Goal: Information Seeking & Learning: Learn about a topic

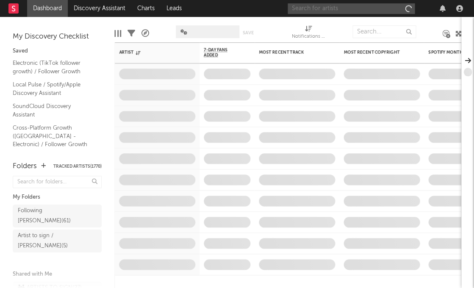
click at [367, 9] on input "text" at bounding box center [351, 8] width 127 height 11
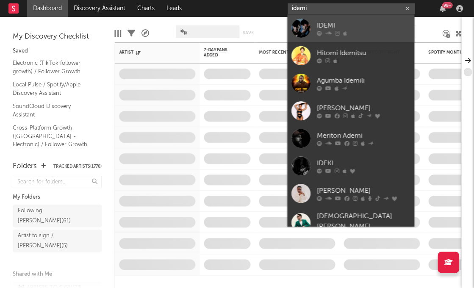
type input "idemi"
click at [370, 28] on div "IDEMI" at bounding box center [363, 25] width 93 height 10
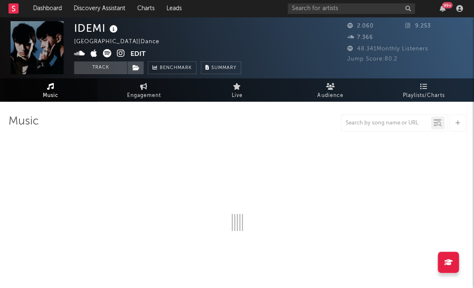
select select "1w"
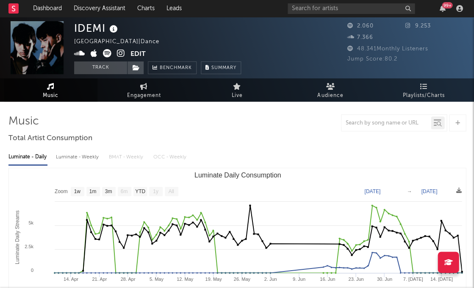
click at [122, 52] on icon at bounding box center [121, 53] width 8 height 8
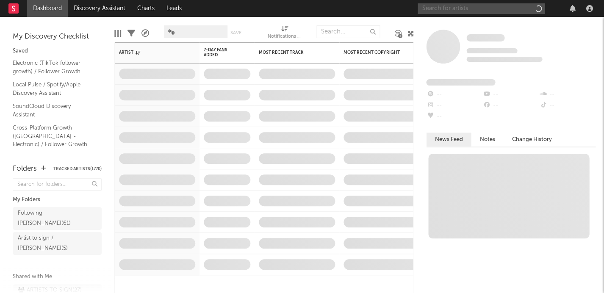
click at [460, 8] on input "text" at bounding box center [480, 8] width 127 height 11
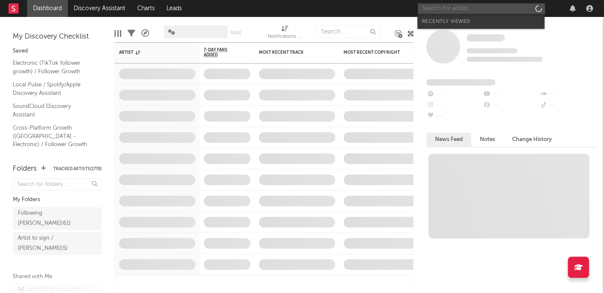
paste input "U96"
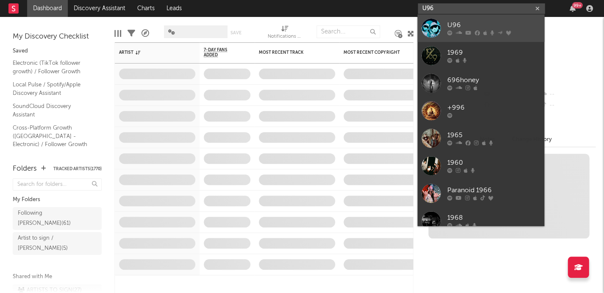
type input "U96"
click at [460, 27] on div "U96" at bounding box center [493, 25] width 93 height 10
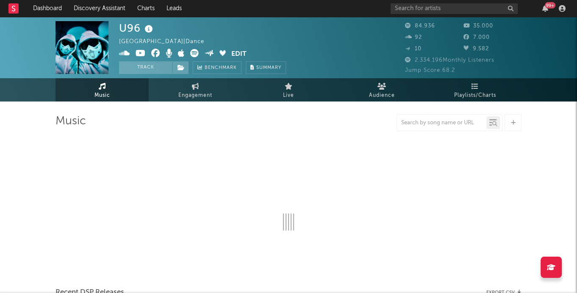
select select "6m"
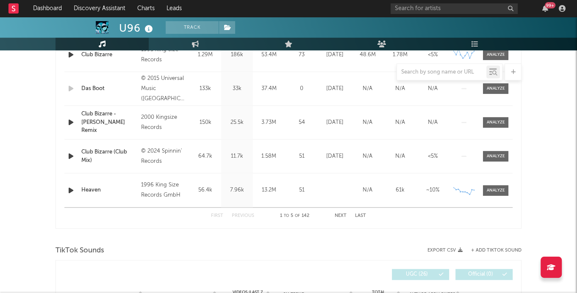
scroll to position [379, 0]
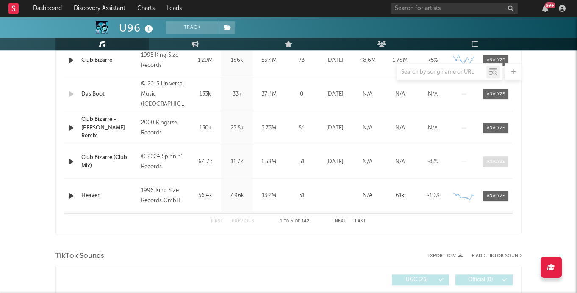
click at [498, 162] on div at bounding box center [496, 162] width 18 height 6
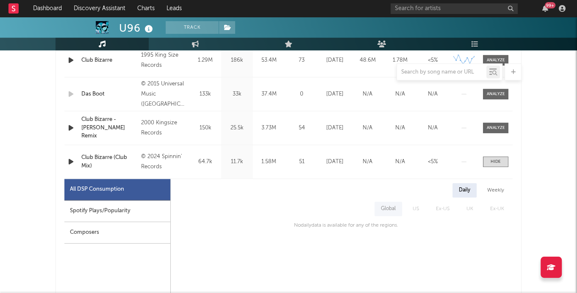
click at [85, 210] on div "Spotify Plays/Popularity" at bounding box center [117, 212] width 106 height 22
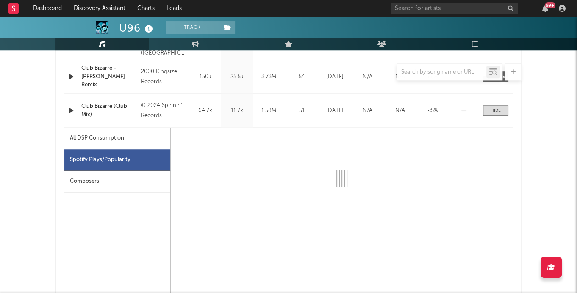
scroll to position [478, 0]
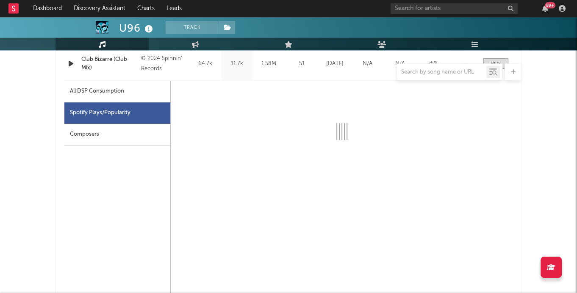
select select "6m"
select select "1w"
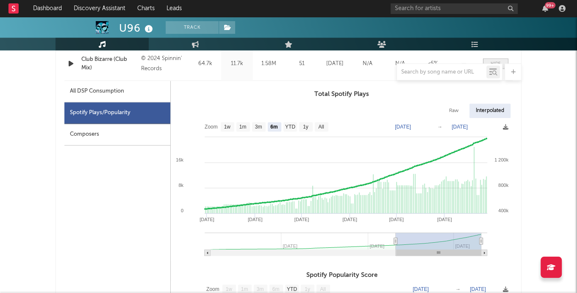
click at [494, 61] on div at bounding box center [495, 64] width 10 height 6
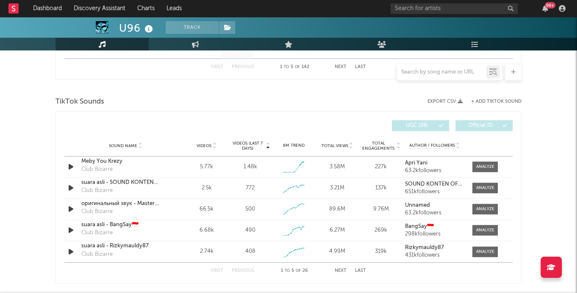
scroll to position [546, 0]
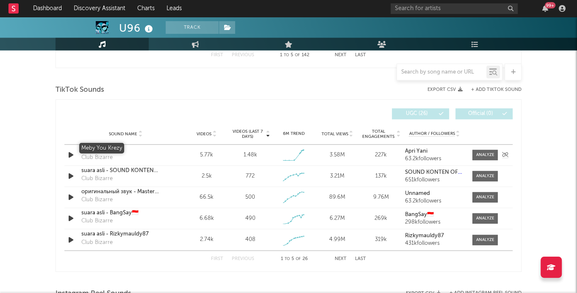
click at [111, 147] on div "Meby You Krezy" at bounding box center [125, 150] width 88 height 8
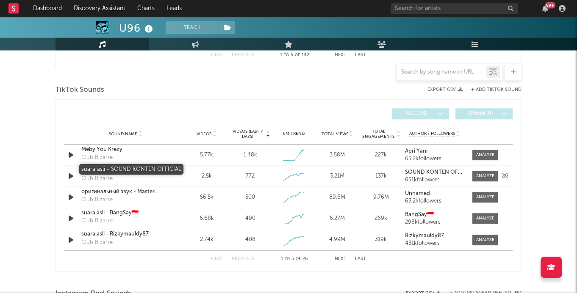
click at [135, 170] on div "suara asli - SOUND KONTEN OFFICIAL" at bounding box center [125, 171] width 88 height 8
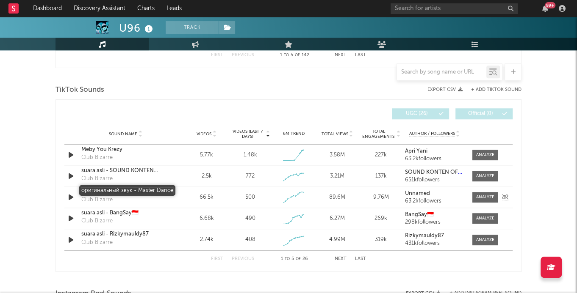
click at [133, 188] on div "оригинальный звук - Master Dance" at bounding box center [125, 192] width 88 height 8
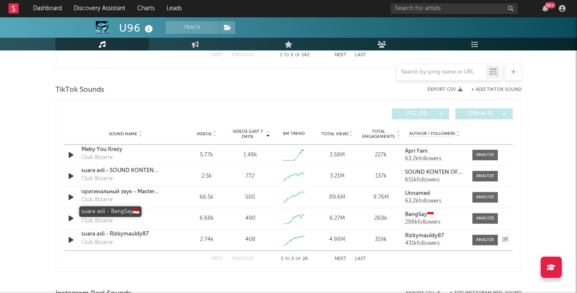
drag, startPoint x: 122, startPoint y: 209, endPoint x: 130, endPoint y: 230, distance: 22.4
click at [123, 209] on div "suara asli - BangSay🇮🇩" at bounding box center [125, 213] width 88 height 8
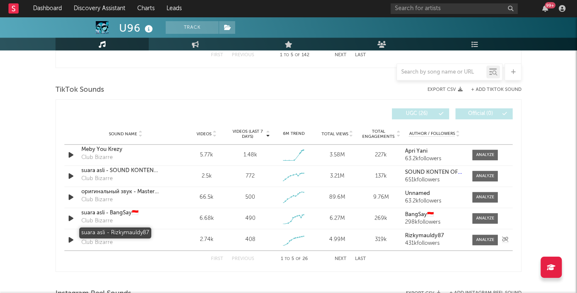
click at [130, 231] on div "suara asli - Rizkymauldy87" at bounding box center [125, 234] width 88 height 8
click at [339, 257] on button "Next" at bounding box center [340, 259] width 12 height 5
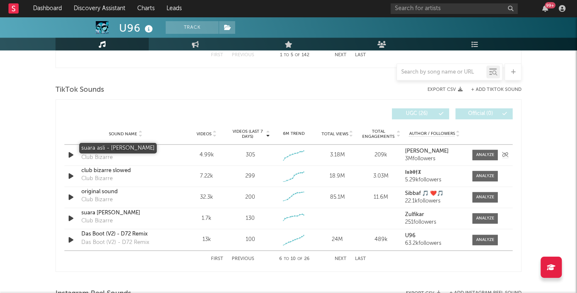
click at [123, 147] on div "suara asli - Ainy Heu'euh" at bounding box center [125, 150] width 88 height 8
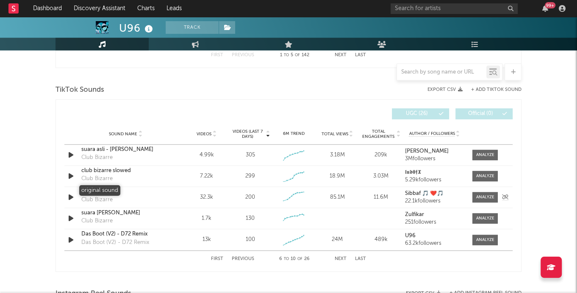
click at [109, 191] on div "original sound" at bounding box center [125, 192] width 88 height 8
click at [122, 213] on div "suara asli - Zulfikar" at bounding box center [125, 213] width 88 height 8
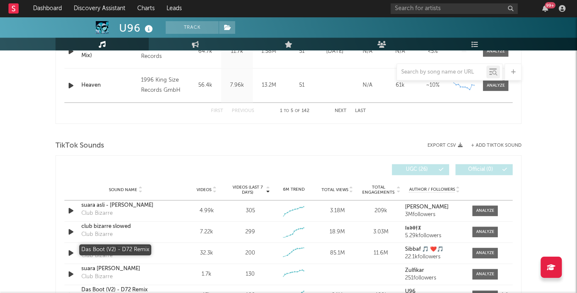
scroll to position [558, 0]
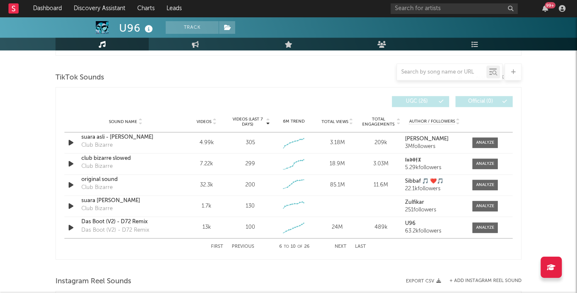
click at [339, 119] on span "Total Views" at bounding box center [334, 121] width 27 height 5
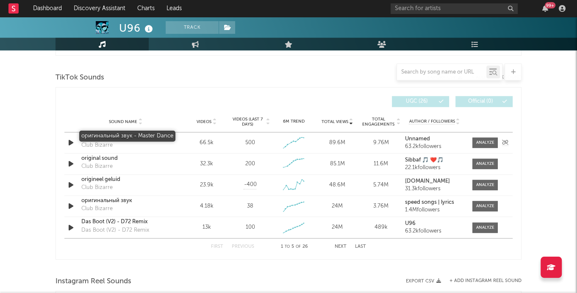
click at [115, 135] on div "оригинальный звук - Master Dance" at bounding box center [125, 137] width 88 height 8
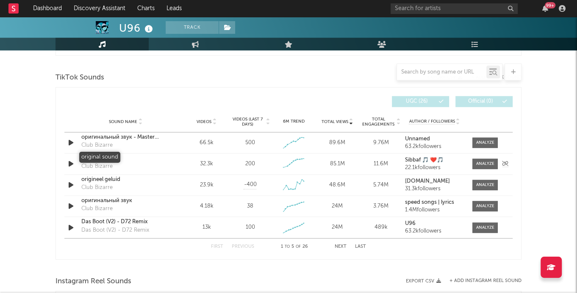
click at [107, 157] on div "original sound" at bounding box center [125, 159] width 88 height 8
click at [113, 180] on div "origineel geluid" at bounding box center [125, 180] width 88 height 8
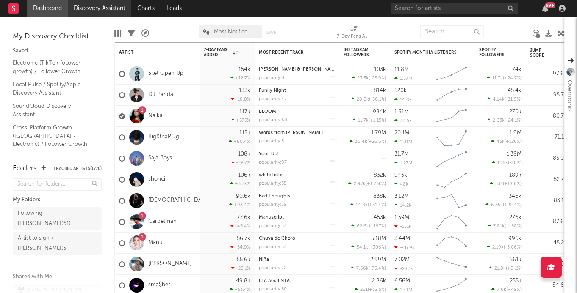
click at [87, 15] on link "Discovery Assistant" at bounding box center [100, 8] width 64 height 17
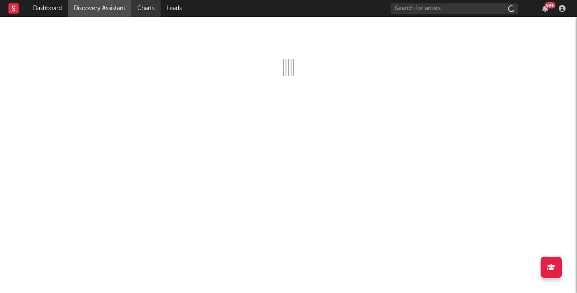
click at [138, 8] on link "Charts" at bounding box center [145, 8] width 29 height 17
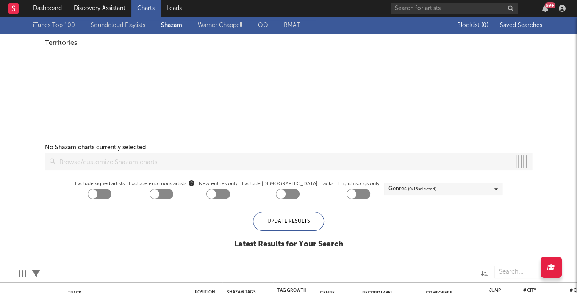
checkbox input "true"
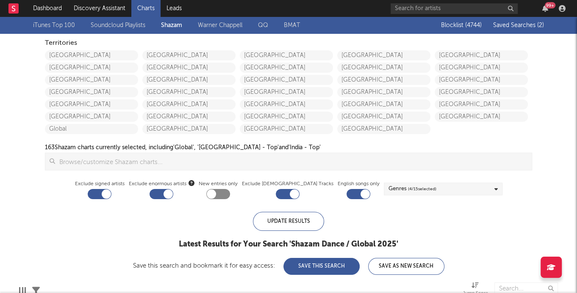
click at [470, 193] on div "Genres ( 4 / 15 selected)" at bounding box center [443, 189] width 119 height 13
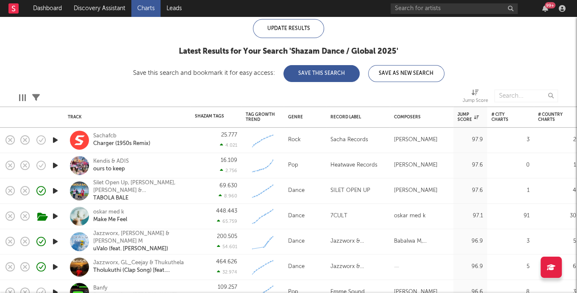
click at [56, 141] on icon "button" at bounding box center [55, 140] width 9 height 11
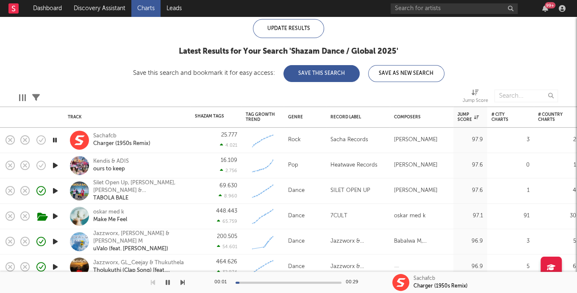
click at [53, 165] on icon "button" at bounding box center [55, 165] width 9 height 11
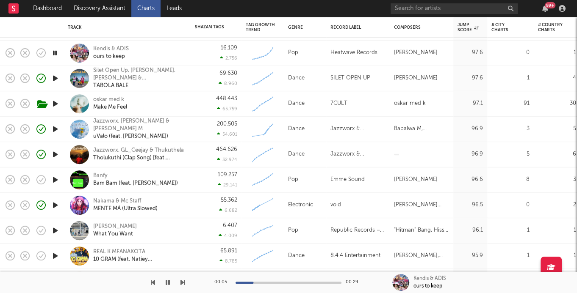
click at [57, 186] on div at bounding box center [55, 180] width 17 height 25
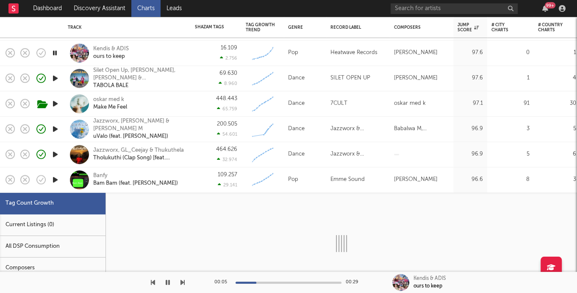
click at [53, 180] on icon "button" at bounding box center [55, 180] width 9 height 11
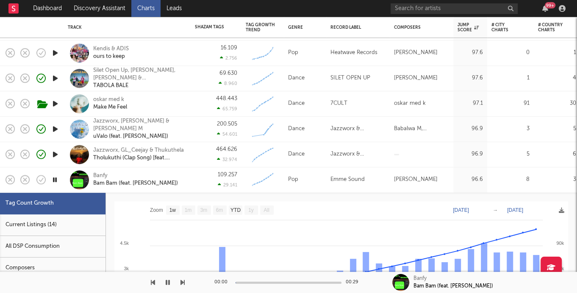
click at [197, 185] on div "109.257 29.141" at bounding box center [216, 180] width 42 height 25
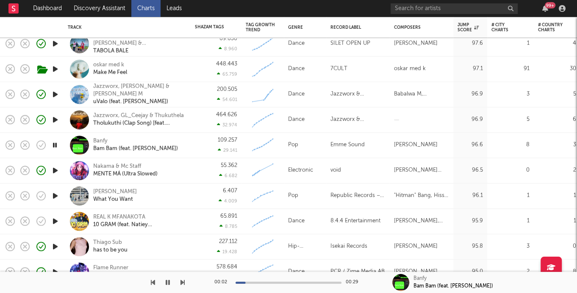
click at [55, 195] on icon "button" at bounding box center [55, 196] width 9 height 11
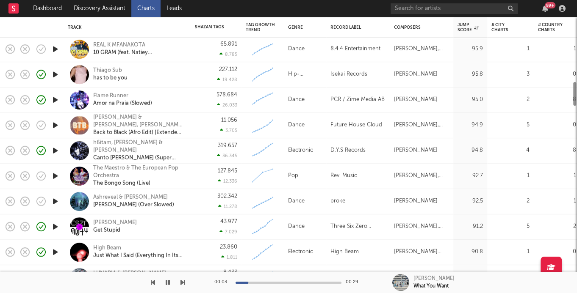
click at [52, 177] on icon "button" at bounding box center [55, 176] width 9 height 11
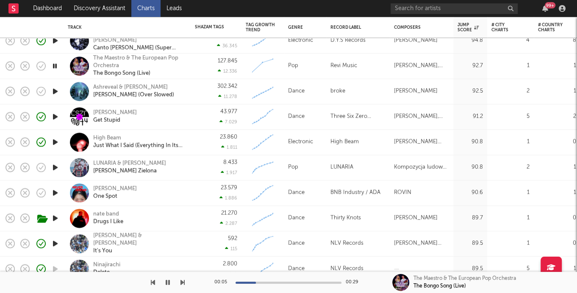
click at [53, 169] on icon "button" at bounding box center [55, 168] width 9 height 11
click at [58, 196] on icon "button" at bounding box center [55, 193] width 9 height 11
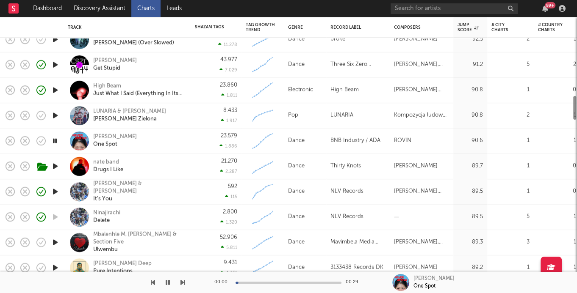
click at [53, 192] on icon "button" at bounding box center [55, 192] width 9 height 11
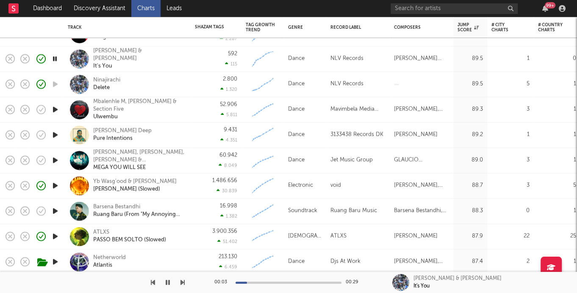
click at [55, 137] on icon "button" at bounding box center [55, 135] width 9 height 11
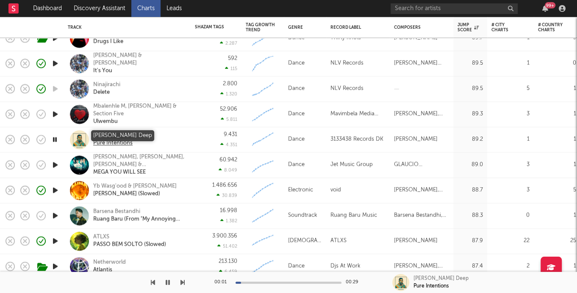
click at [109, 135] on div "Dawn Deep" at bounding box center [122, 136] width 58 height 8
click at [55, 164] on icon "button" at bounding box center [55, 165] width 9 height 11
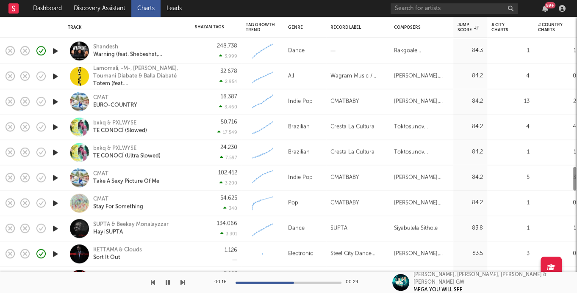
click at [55, 178] on icon "button" at bounding box center [55, 178] width 9 height 11
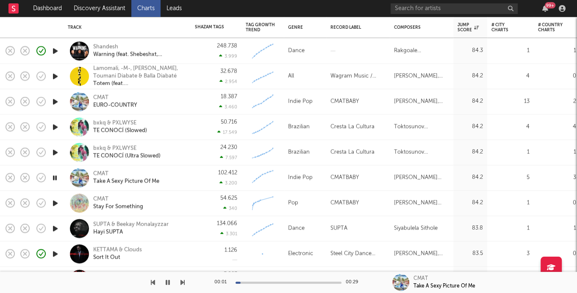
click at [53, 229] on icon "button" at bounding box center [55, 229] width 9 height 11
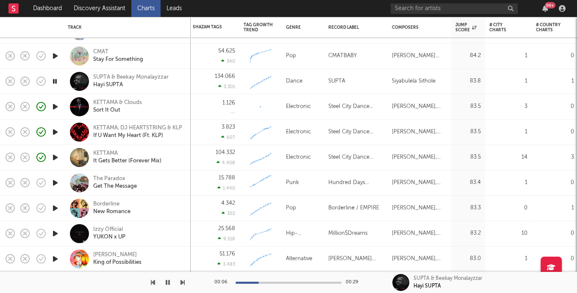
click at [56, 181] on icon "button" at bounding box center [55, 183] width 9 height 11
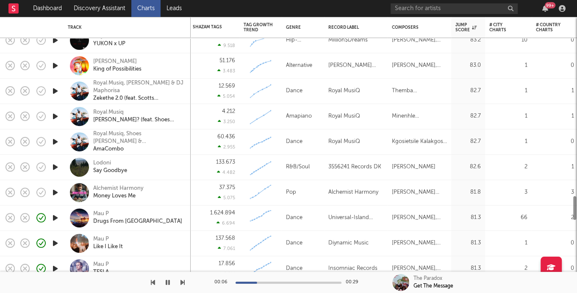
click at [53, 186] on div at bounding box center [55, 192] width 17 height 25
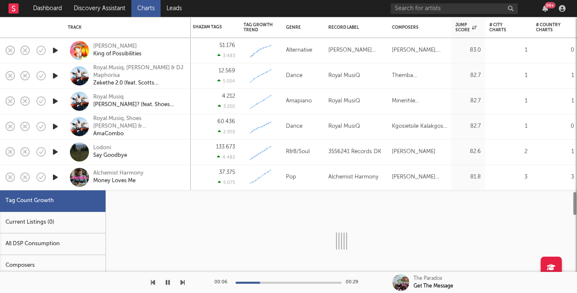
select select "3m"
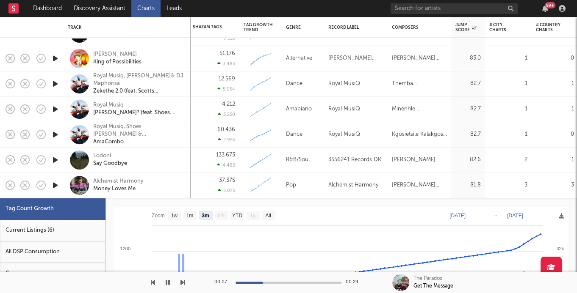
click at [163, 191] on div "Alchemist Harmony Money Loves Me" at bounding box center [138, 185] width 91 height 15
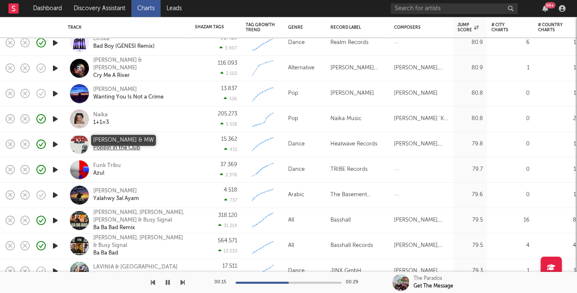
click at [130, 138] on div "Adnan Gufrona & MW" at bounding box center [123, 141] width 60 height 8
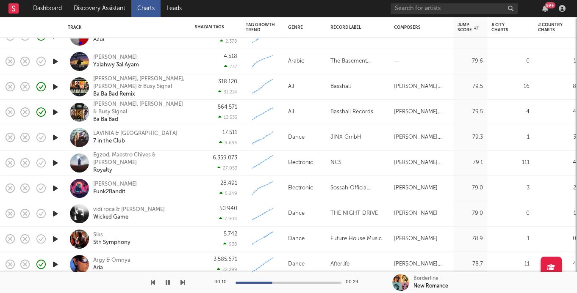
click at [57, 136] on icon "button" at bounding box center [55, 138] width 9 height 11
click at [53, 189] on icon "button" at bounding box center [55, 188] width 9 height 11
click at [104, 182] on div "Dj Sossah" at bounding box center [115, 185] width 44 height 8
click at [59, 189] on div at bounding box center [55, 188] width 17 height 25
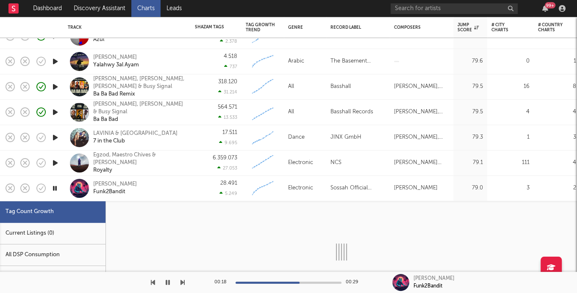
select select "1w"
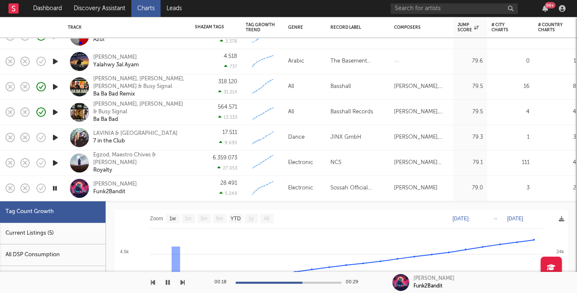
click at [54, 186] on icon "button" at bounding box center [55, 188] width 8 height 11
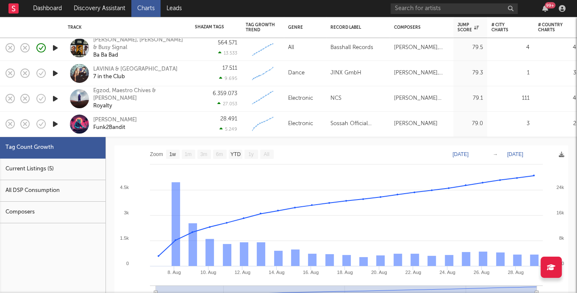
click at [170, 120] on div "Dj Sossah Funk2Bandit" at bounding box center [138, 123] width 91 height 15
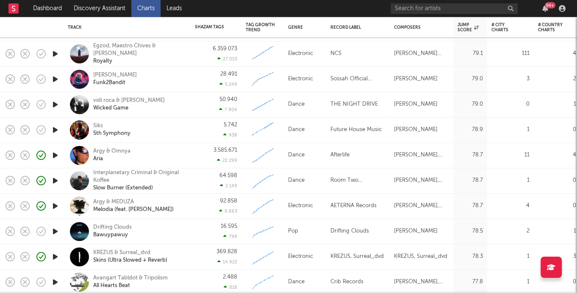
click at [54, 130] on icon "button" at bounding box center [55, 130] width 9 height 11
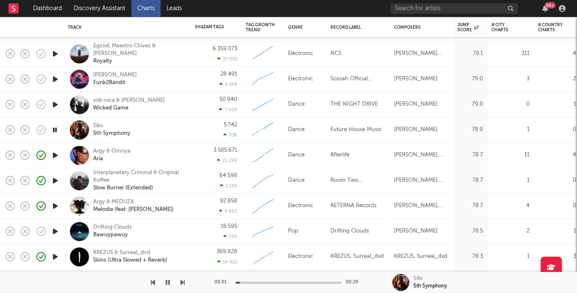
click at [52, 130] on icon "button" at bounding box center [55, 130] width 8 height 11
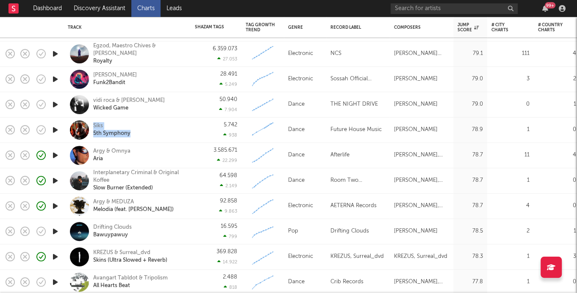
drag, startPoint x: 90, startPoint y: 124, endPoint x: 144, endPoint y: 133, distance: 54.1
click at [144, 133] on div "Siks 5th Symphony" at bounding box center [127, 130] width 119 height 25
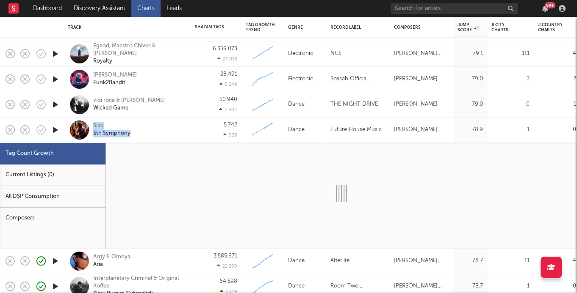
copy div "Siks 5th Symphony"
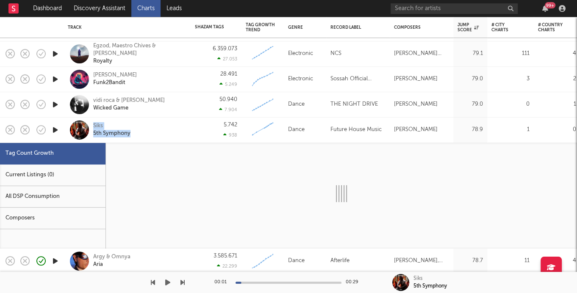
select select "1w"
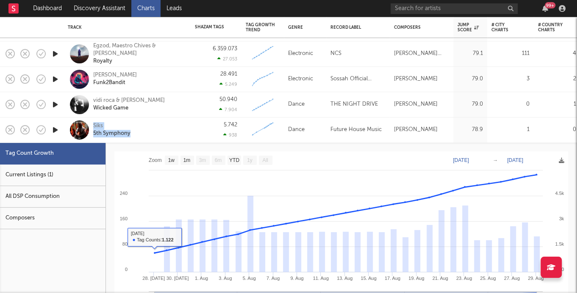
click at [181, 126] on div "Siks 5th Symphony" at bounding box center [138, 129] width 91 height 15
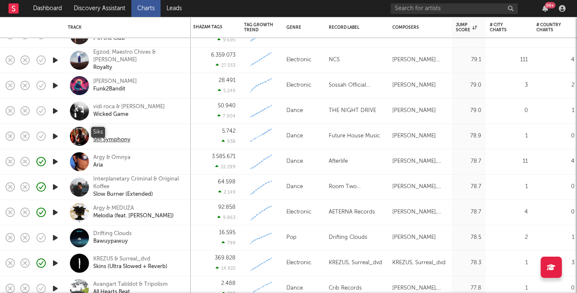
click at [98, 131] on div "Siks" at bounding box center [111, 133] width 37 height 8
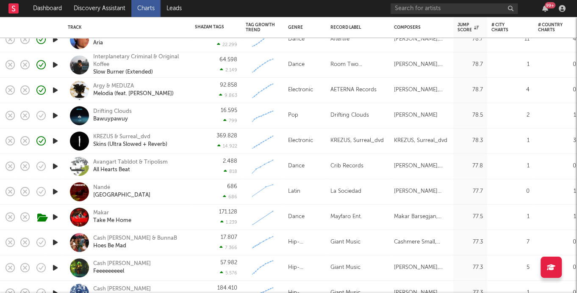
click at [56, 165] on icon "button" at bounding box center [55, 166] width 9 height 11
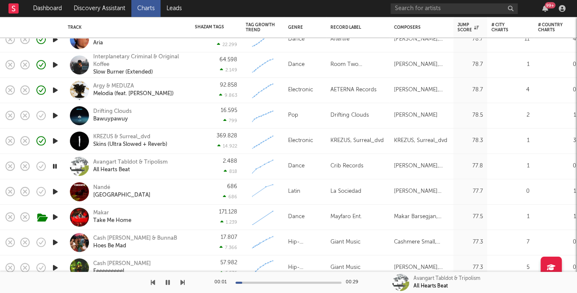
click at [55, 168] on icon "button" at bounding box center [55, 166] width 8 height 11
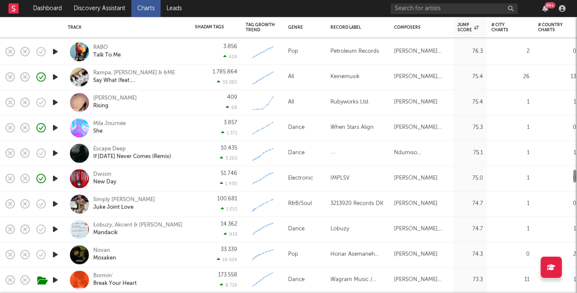
click at [61, 229] on div at bounding box center [55, 229] width 17 height 25
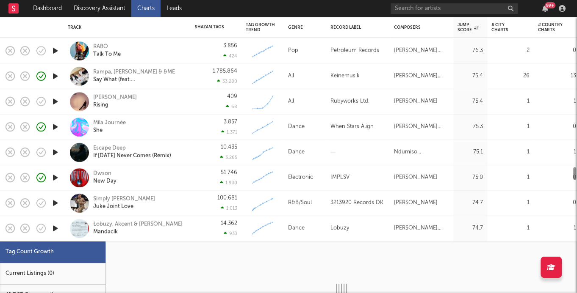
select select "1w"
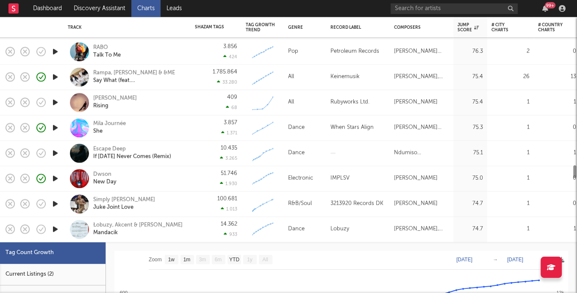
click at [59, 229] on icon "button" at bounding box center [55, 229] width 9 height 11
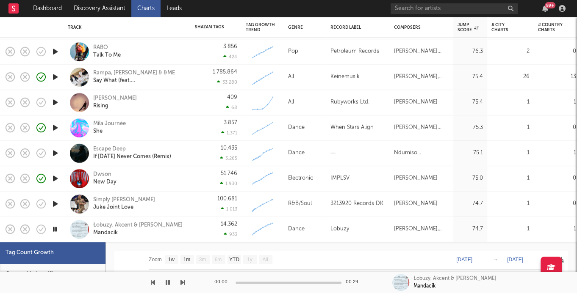
click at [169, 237] on div "Łobuzy, Akcent & Zenon Martyniuk Mandacik" at bounding box center [127, 229] width 119 height 25
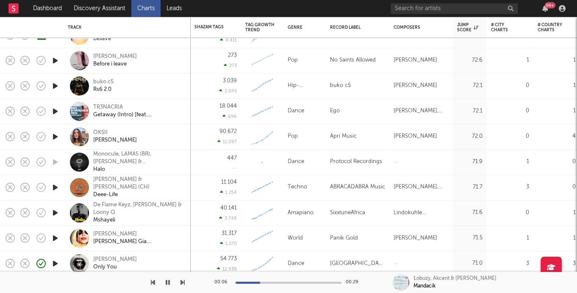
click at [53, 187] on icon "button" at bounding box center [55, 187] width 9 height 11
click at [53, 187] on icon "button" at bounding box center [55, 187] width 8 height 11
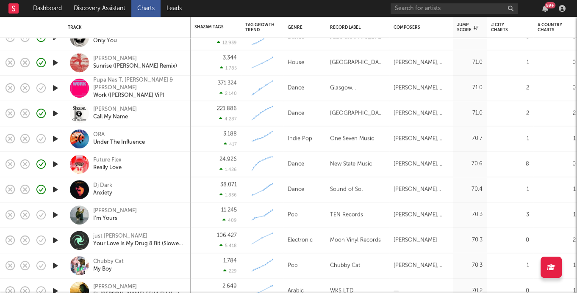
click at [56, 166] on icon "button" at bounding box center [55, 164] width 9 height 11
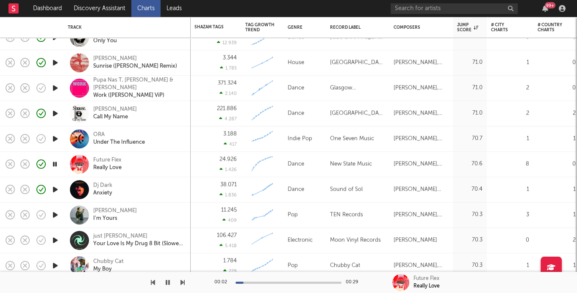
click at [147, 7] on link "Charts" at bounding box center [145, 8] width 29 height 17
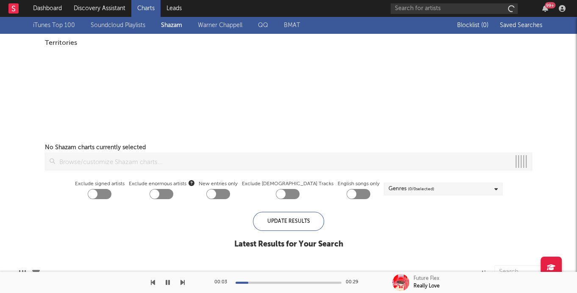
checkbox input "true"
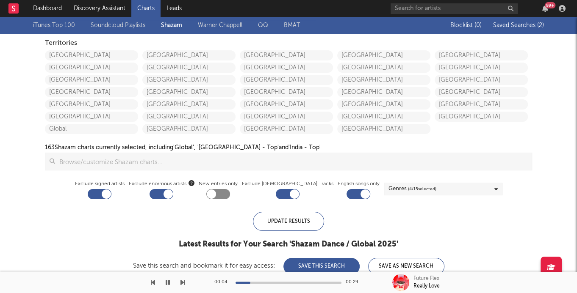
click at [131, 25] on link "Soundcloud Playlists" at bounding box center [118, 25] width 55 height 10
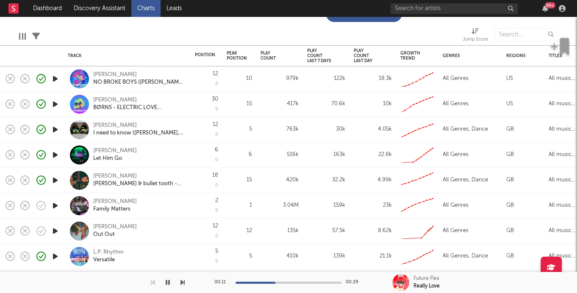
click at [53, 204] on icon "button" at bounding box center [55, 206] width 9 height 11
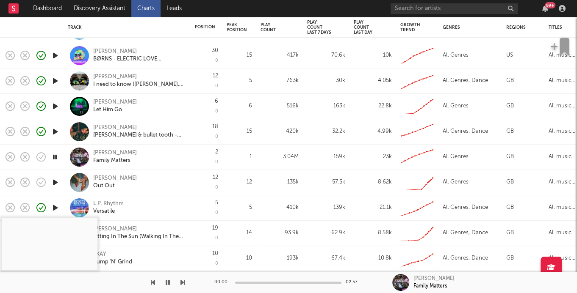
click at [55, 182] on icon "button" at bounding box center [55, 182] width 9 height 11
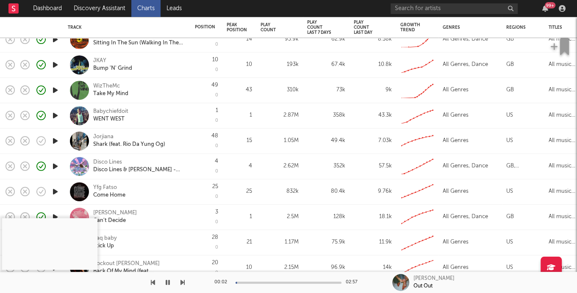
click at [56, 139] on icon "button" at bounding box center [55, 141] width 9 height 11
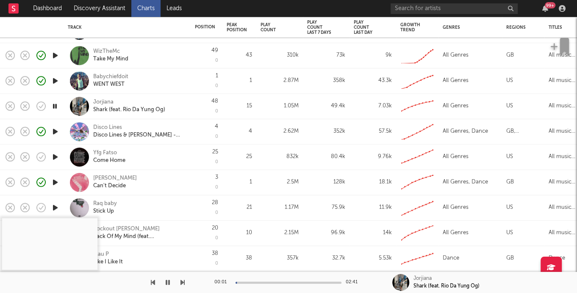
click at [284, 283] on div at bounding box center [288, 283] width 106 height 2
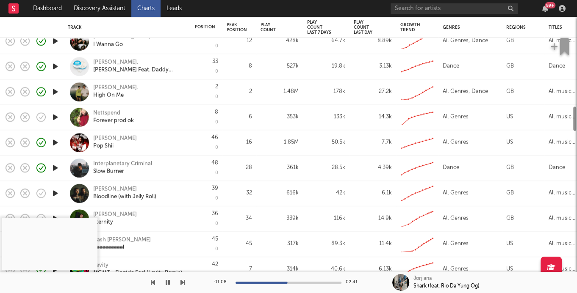
click at [54, 126] on div at bounding box center [55, 117] width 17 height 25
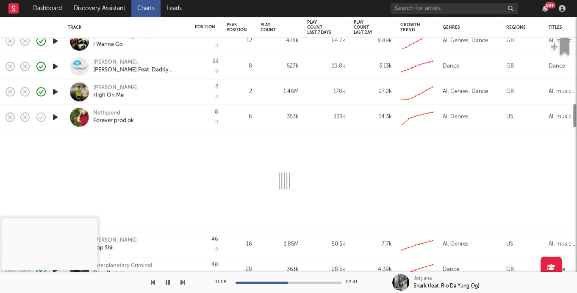
click at [59, 113] on icon "button" at bounding box center [55, 117] width 9 height 11
select select "1w"
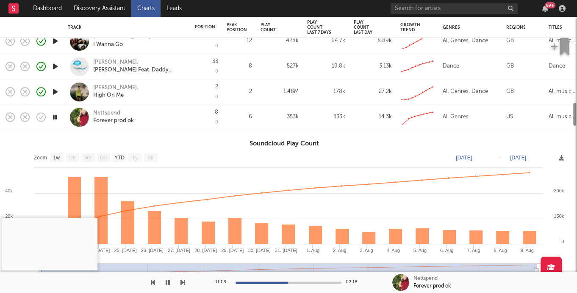
click at [209, 124] on div "8 0" at bounding box center [206, 117] width 23 height 25
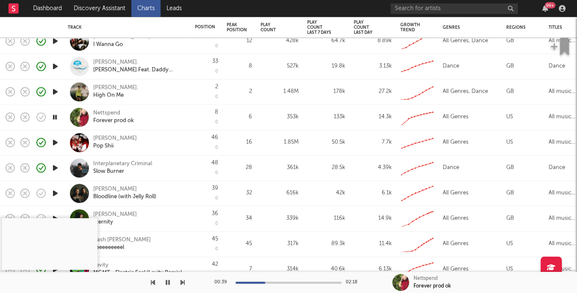
click at [265, 282] on div at bounding box center [288, 283] width 106 height 2
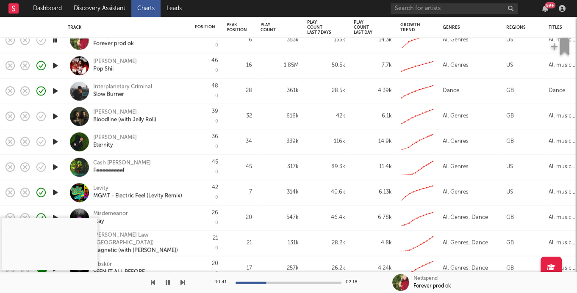
click at [55, 116] on icon "button" at bounding box center [55, 116] width 9 height 11
click at [55, 140] on icon "button" at bounding box center [55, 141] width 9 height 11
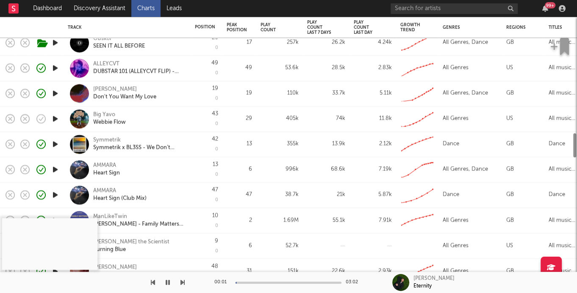
click at [55, 121] on icon "button" at bounding box center [55, 119] width 9 height 11
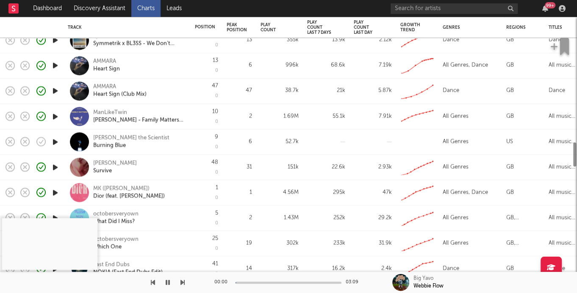
click at [53, 137] on icon "button" at bounding box center [55, 142] width 9 height 11
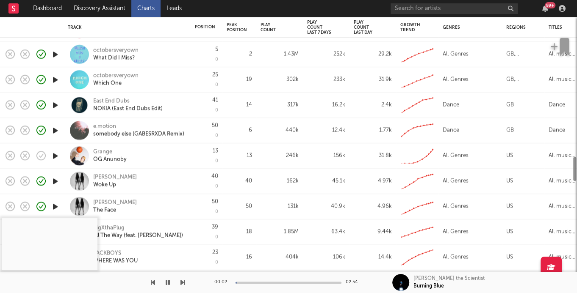
click at [52, 157] on icon "button" at bounding box center [55, 156] width 9 height 11
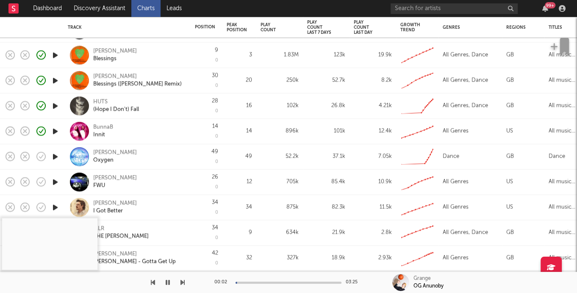
click at [55, 158] on icon "button" at bounding box center [55, 157] width 9 height 11
click at [151, 160] on div "Ben Nicky Oxygen" at bounding box center [138, 156] width 91 height 15
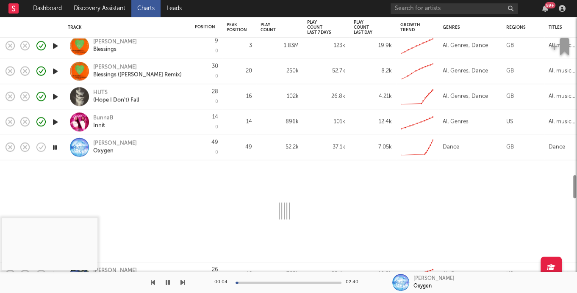
select select "1w"
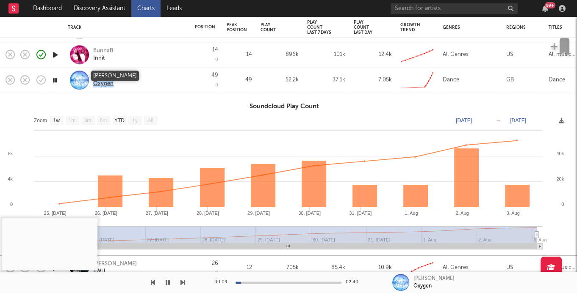
drag, startPoint x: 115, startPoint y: 79, endPoint x: 93, endPoint y: 73, distance: 22.7
click at [93, 73] on div "Ben Nicky Oxygen" at bounding box center [138, 79] width 91 height 15
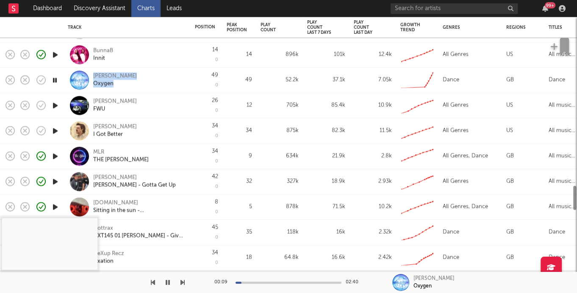
copy link "Ben Nicky Oxygen"
click at [54, 127] on icon "button" at bounding box center [55, 131] width 9 height 11
click at [165, 283] on button "button" at bounding box center [167, 282] width 8 height 21
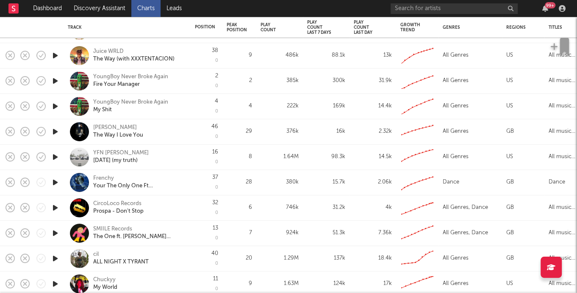
click at [142, 6] on link "Charts" at bounding box center [145, 8] width 29 height 17
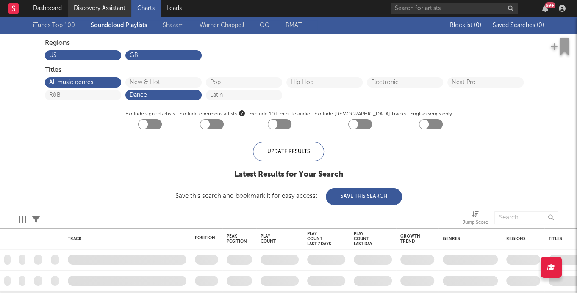
click at [113, 6] on link "Discovery Assistant" at bounding box center [100, 8] width 64 height 17
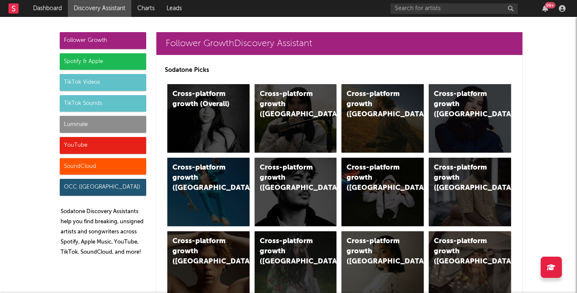
click at [120, 165] on div "SoundCloud" at bounding box center [103, 166] width 86 height 17
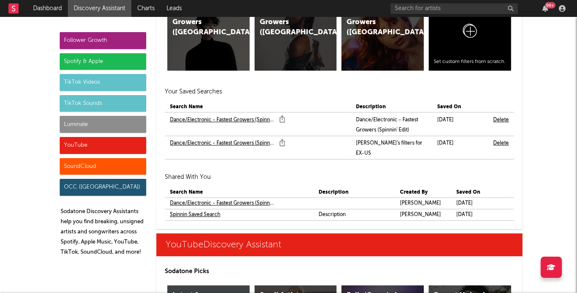
scroll to position [5778, 0]
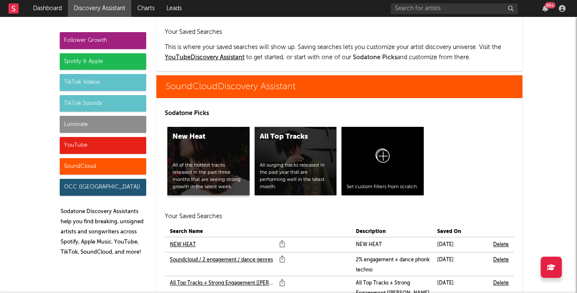
click at [227, 127] on div "New Heat All of the hottest tracks released in the past three months that are s…" at bounding box center [208, 161] width 82 height 69
click at [195, 255] on link "Soundcloud / 2 engagement / dance genres" at bounding box center [221, 260] width 103 height 10
click at [200, 279] on link "All Top Tracks + Strong Engagement [[PERSON_NAME] Edit]" at bounding box center [222, 284] width 105 height 10
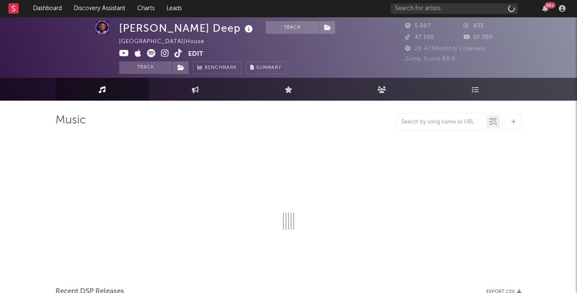
select select "1w"
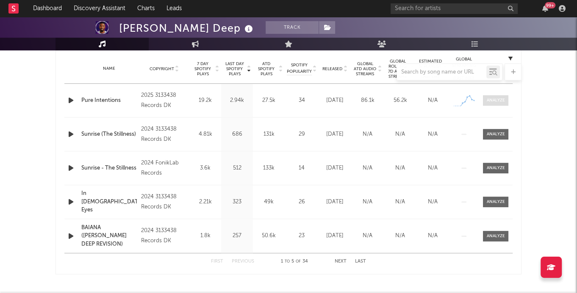
click at [496, 95] on span at bounding box center [495, 100] width 25 height 11
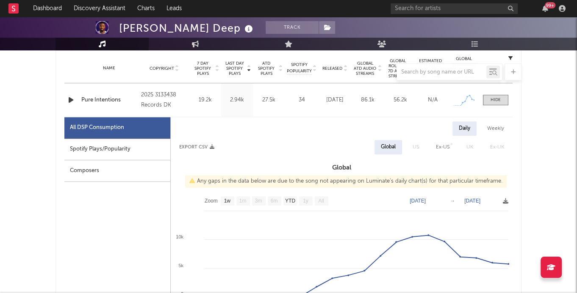
click at [120, 153] on div "Spotify Plays/Popularity" at bounding box center [117, 150] width 106 height 22
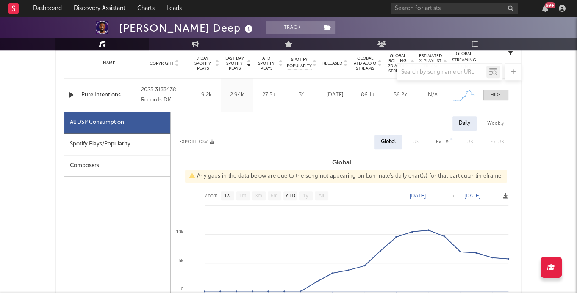
scroll to position [350, 0]
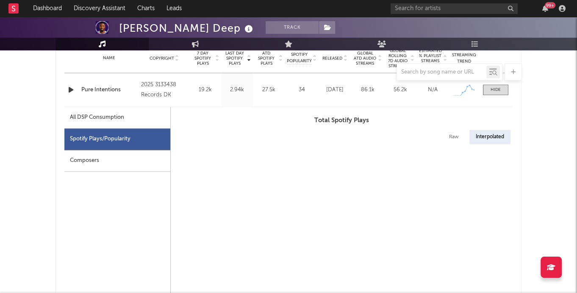
select select "1w"
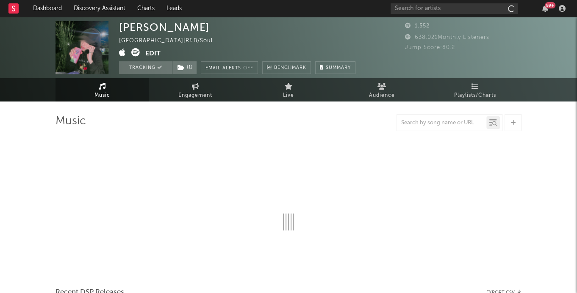
select select "6m"
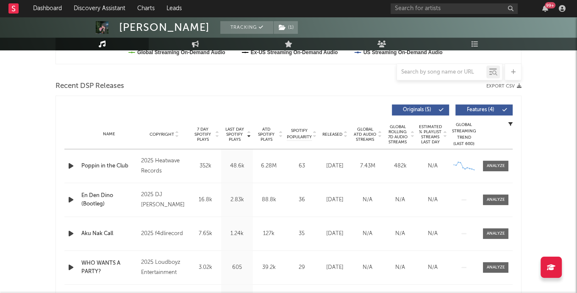
scroll to position [299, 0]
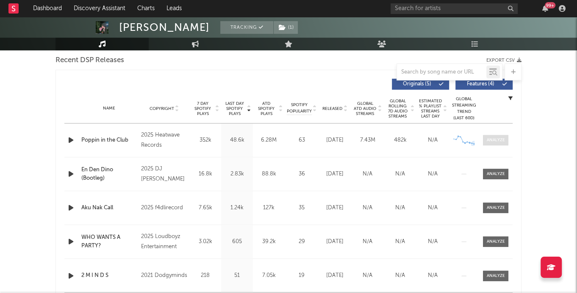
click at [496, 137] on div at bounding box center [496, 140] width 18 height 6
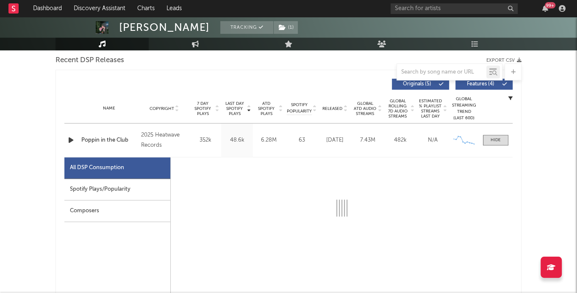
click at [149, 179] on div "Spotify Plays/Popularity" at bounding box center [117, 190] width 106 height 22
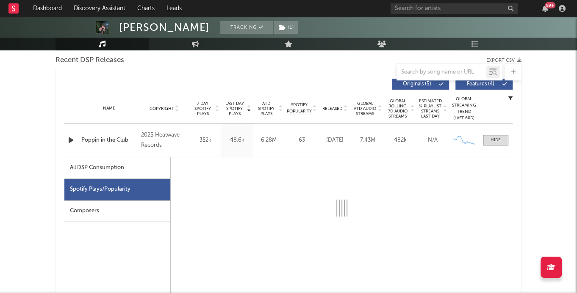
select select "1w"
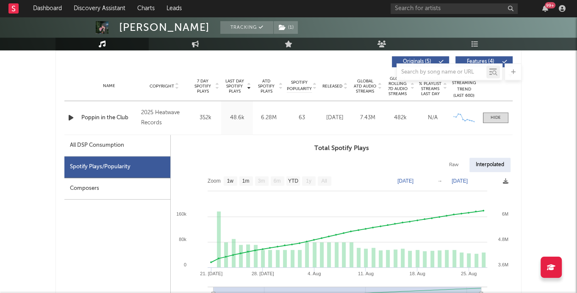
scroll to position [326, 0]
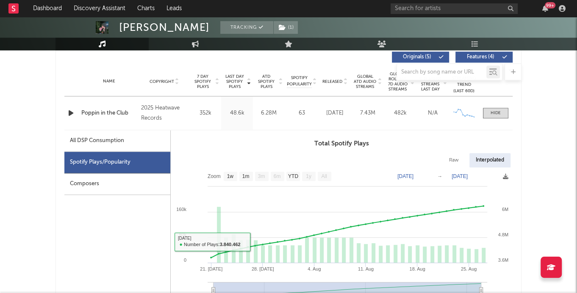
click at [123, 143] on div "All DSP Consumption" at bounding box center [97, 141] width 54 height 10
select select "1w"
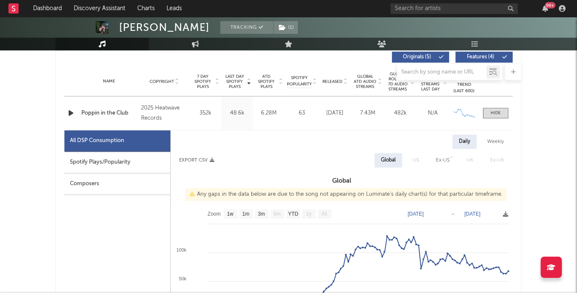
click at [123, 163] on div "Spotify Plays/Popularity" at bounding box center [117, 163] width 106 height 22
select select "1w"
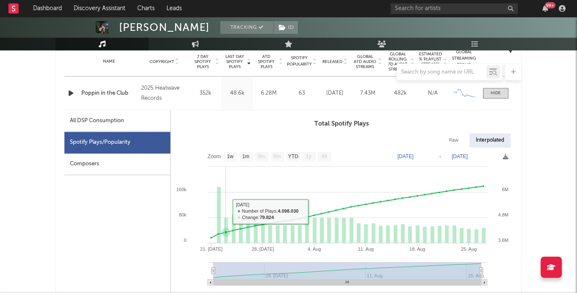
scroll to position [356, 0]
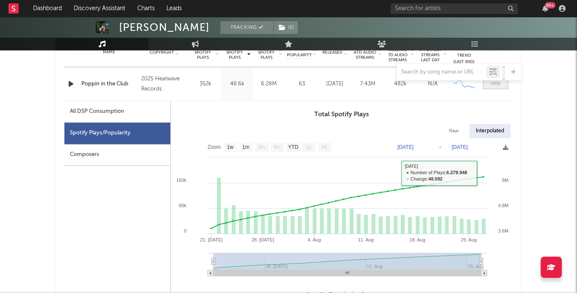
click at [498, 87] on span at bounding box center [495, 84] width 25 height 11
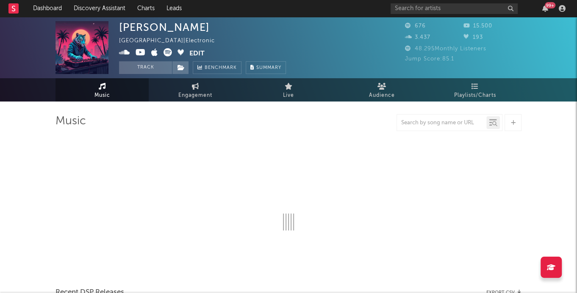
click at [125, 51] on icon at bounding box center [124, 52] width 11 height 8
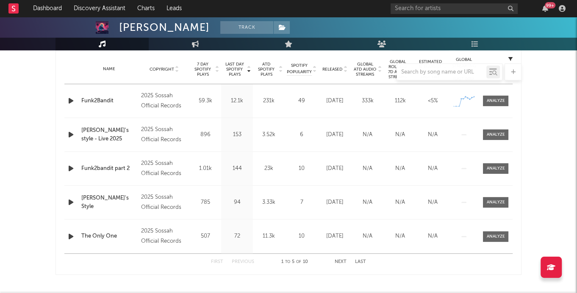
scroll to position [271, 0]
click at [69, 104] on icon "button" at bounding box center [70, 101] width 9 height 11
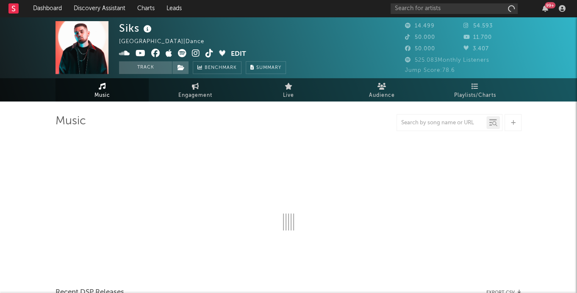
select select "6m"
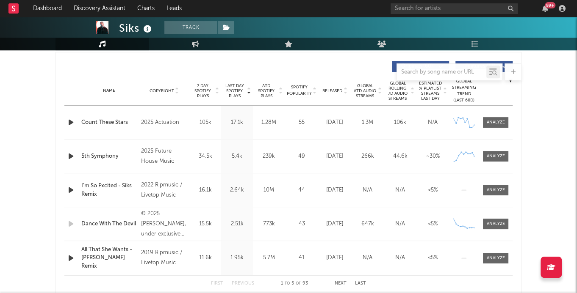
scroll to position [340, 0]
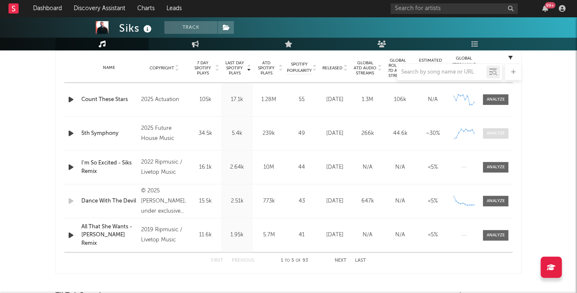
click at [492, 133] on div at bounding box center [496, 133] width 18 height 6
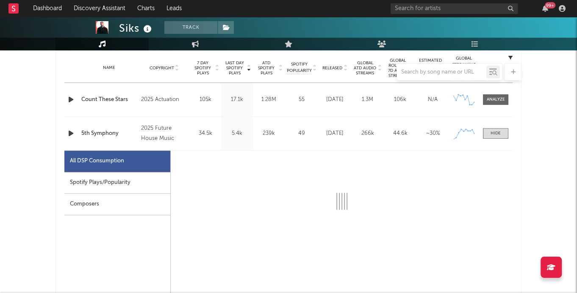
select select "1w"
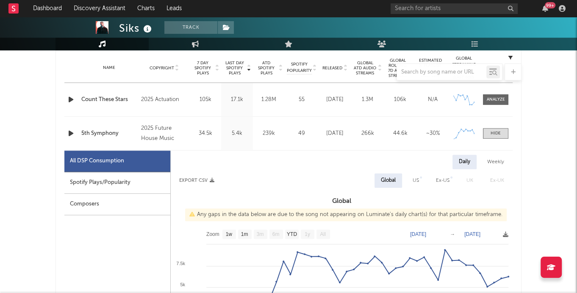
click at [70, 180] on div "Spotify Plays/Popularity" at bounding box center [117, 183] width 106 height 22
select select "1w"
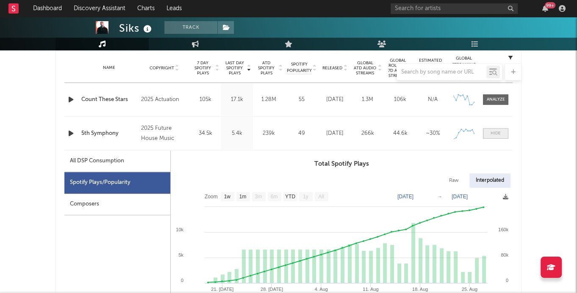
click at [495, 133] on div at bounding box center [495, 133] width 10 height 6
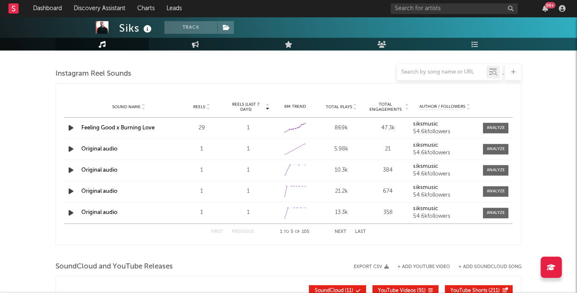
scroll to position [767, 0]
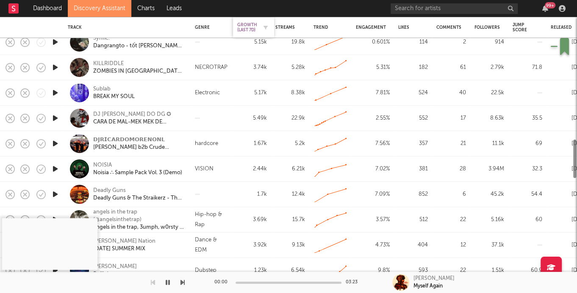
click at [255, 22] on div "Growth (last 7d)" at bounding box center [247, 27] width 20 height 10
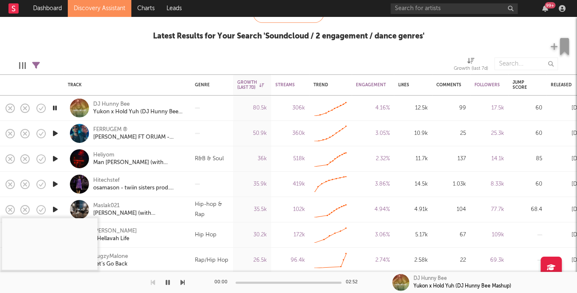
click at [53, 135] on icon "button" at bounding box center [55, 133] width 9 height 11
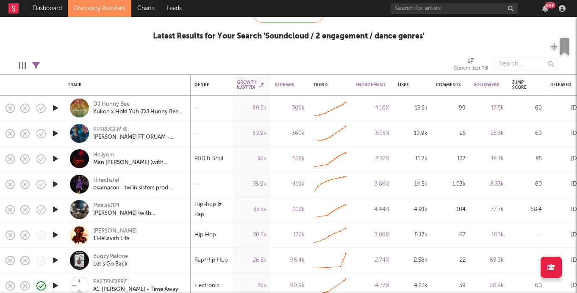
click at [53, 132] on icon "button" at bounding box center [55, 133] width 9 height 11
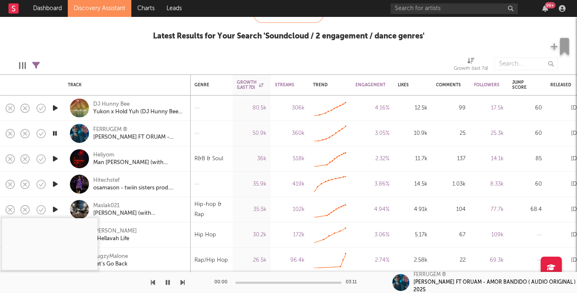
click at [248, 282] on div at bounding box center [288, 283] width 106 height 2
click at [58, 160] on icon "button" at bounding box center [55, 159] width 9 height 11
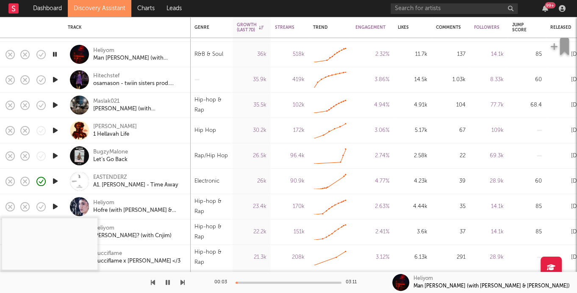
click at [56, 180] on icon "button" at bounding box center [55, 181] width 9 height 11
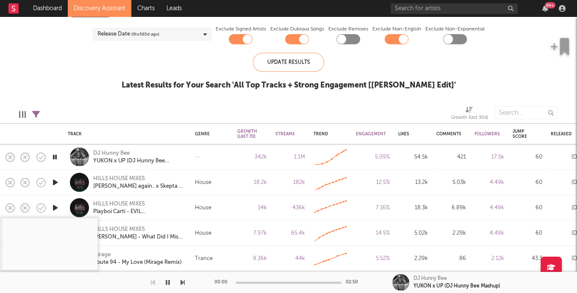
click at [56, 206] on icon "button" at bounding box center [55, 208] width 9 height 11
click at [180, 279] on icon "button" at bounding box center [182, 282] width 4 height 7
